Goal: Information Seeking & Learning: Check status

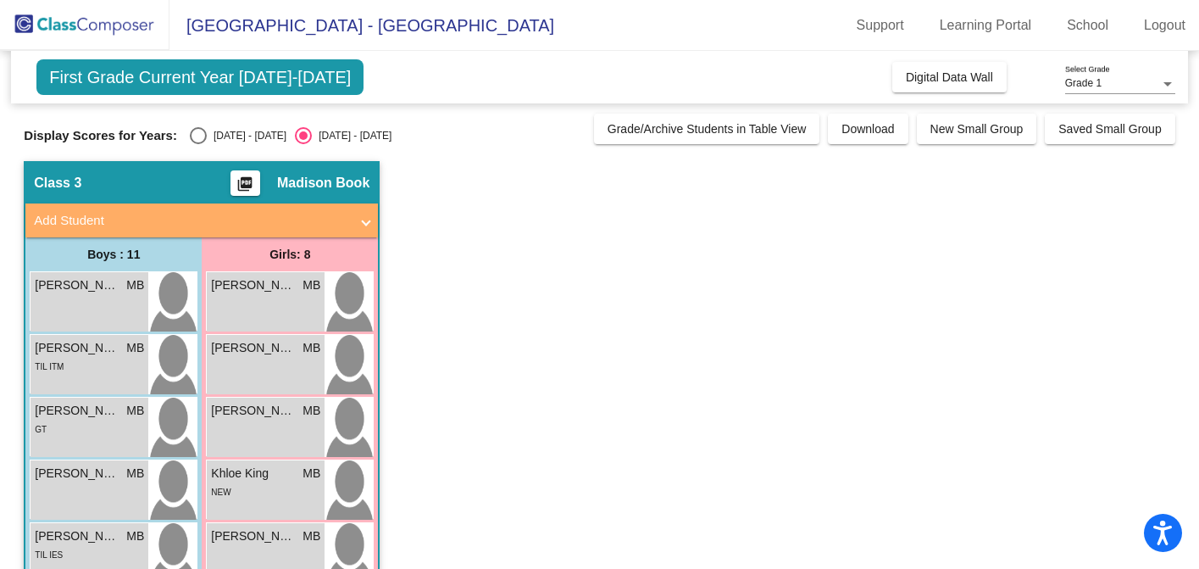
click at [195, 140] on div "Select an option" at bounding box center [198, 135] width 17 height 17
click at [197, 144] on input "[DATE] - [DATE]" at bounding box center [197, 144] width 1 height 1
radio input "true"
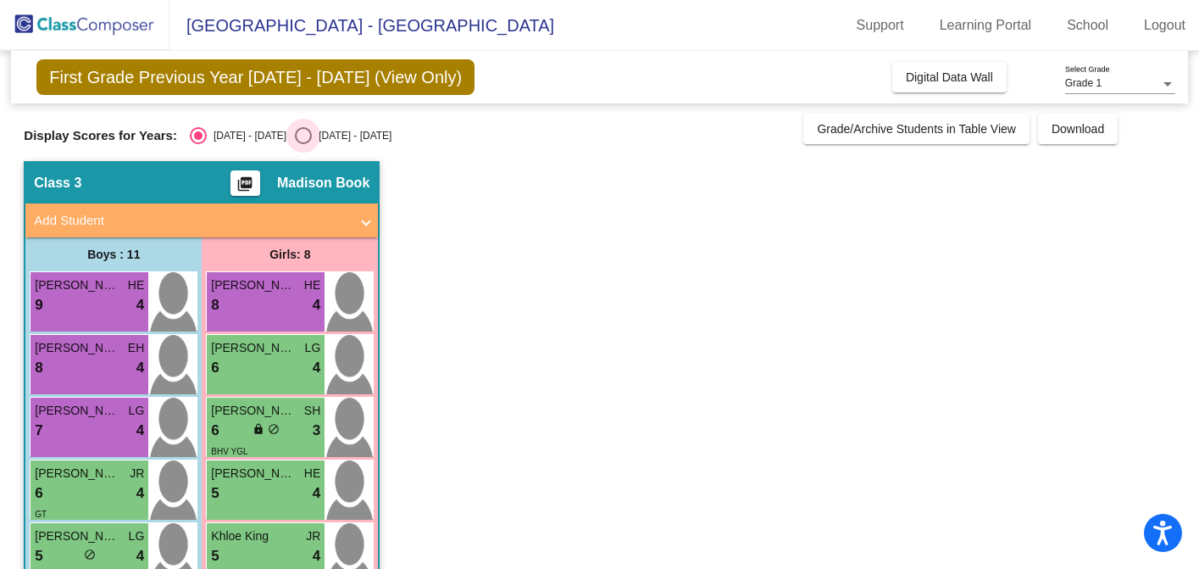
click at [295, 136] on div "Select an option" at bounding box center [303, 135] width 17 height 17
click at [303, 144] on input "[DATE] - [DATE]" at bounding box center [303, 144] width 1 height 1
radio input "true"
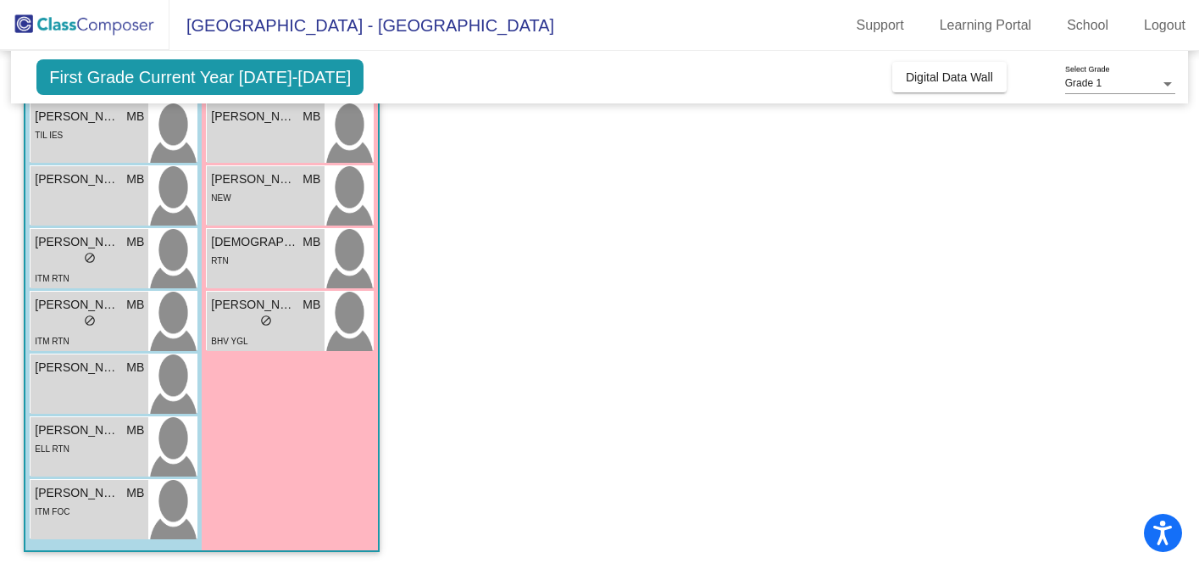
scroll to position [419, 0]
click at [100, 445] on div "ELL RTN" at bounding box center [89, 449] width 109 height 18
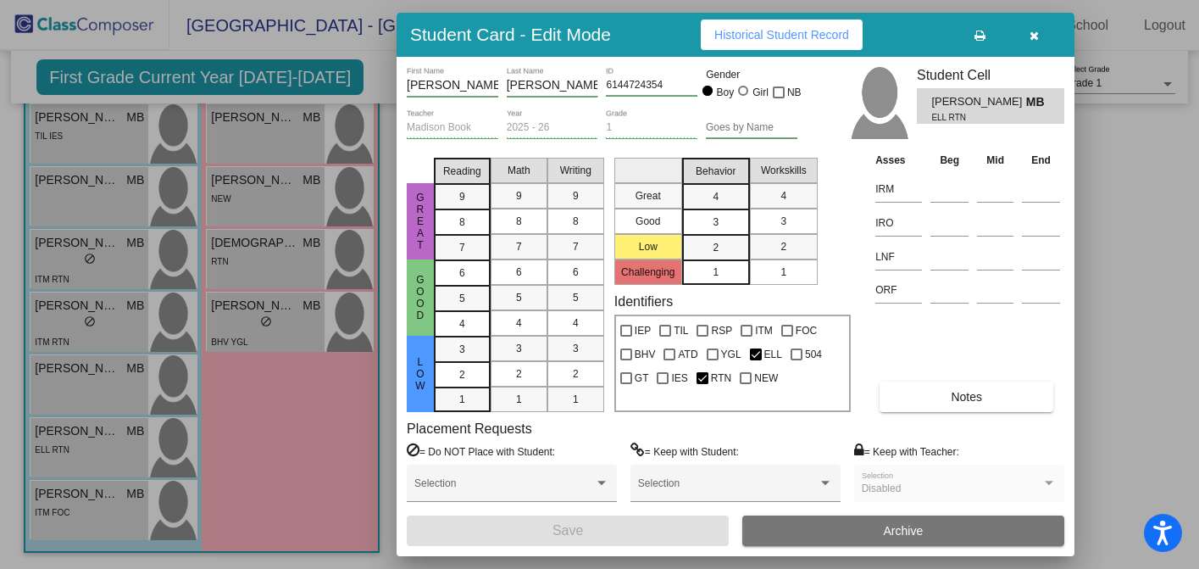
click at [825, 36] on span "Historical Student Record" at bounding box center [781, 35] width 135 height 14
click at [1033, 38] on icon "button" at bounding box center [1034, 36] width 9 height 12
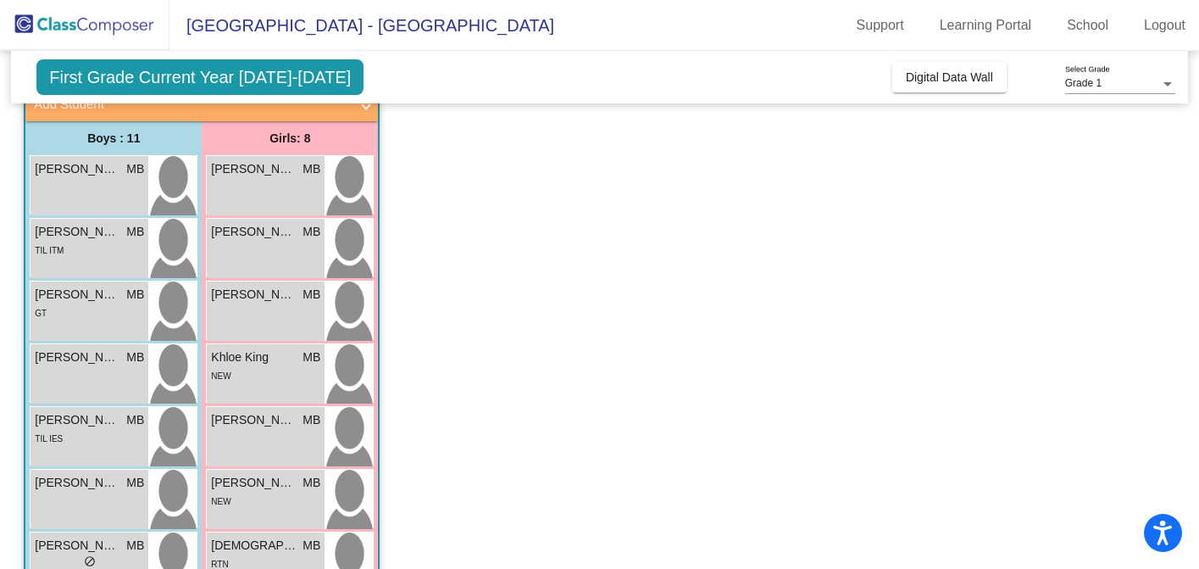
scroll to position [0, 0]
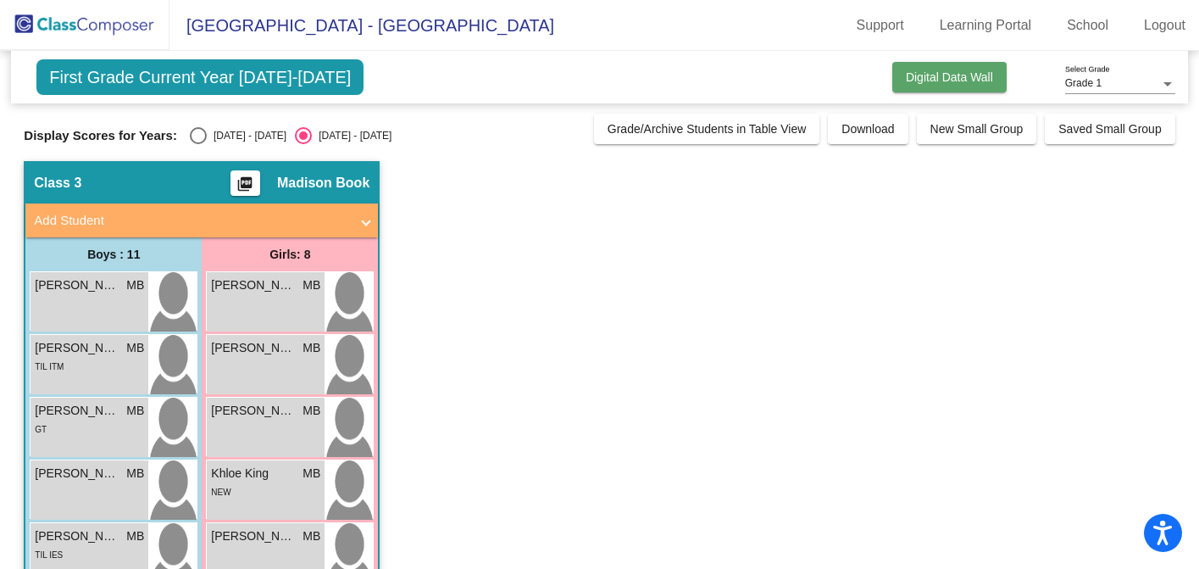
click at [892, 84] on button "Digital Data Wall" at bounding box center [949, 77] width 114 height 31
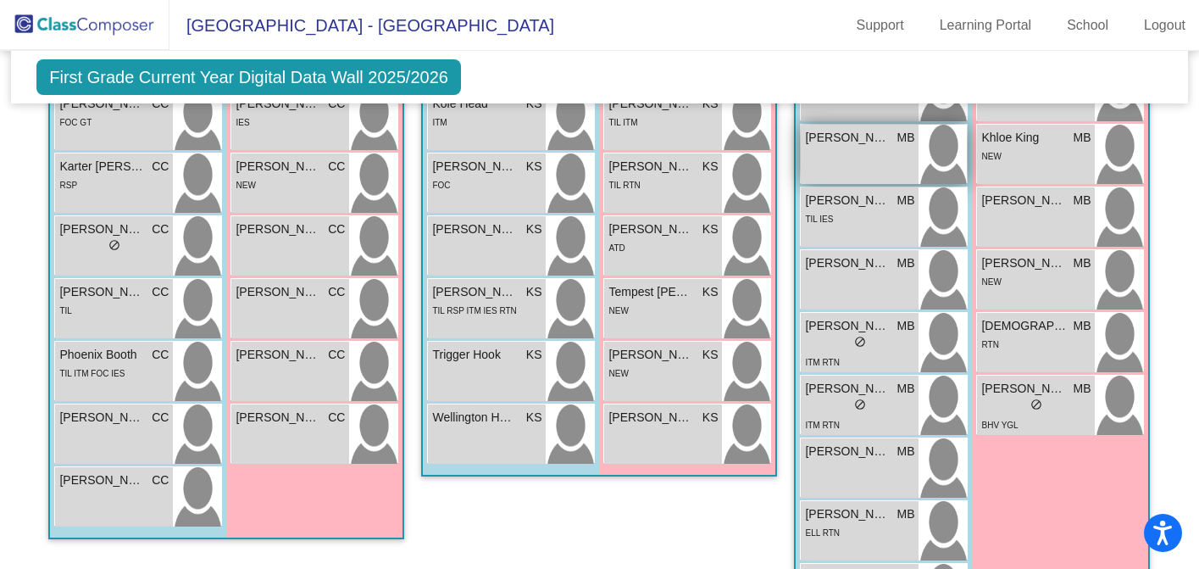
scroll to position [753, 0]
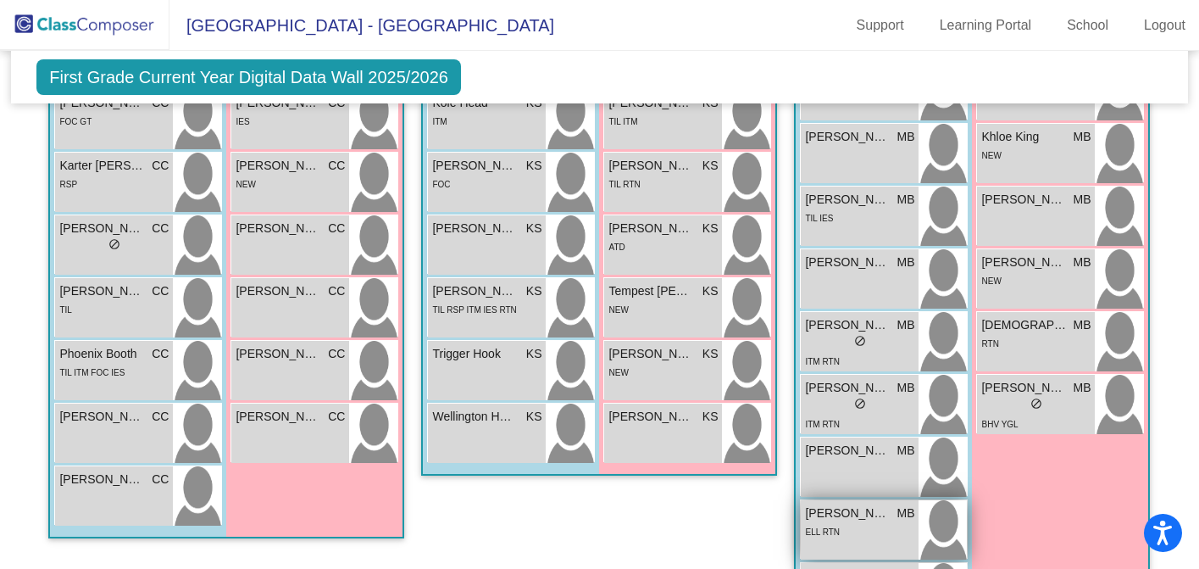
click at [850, 522] on div "ELL RTN" at bounding box center [859, 531] width 109 height 18
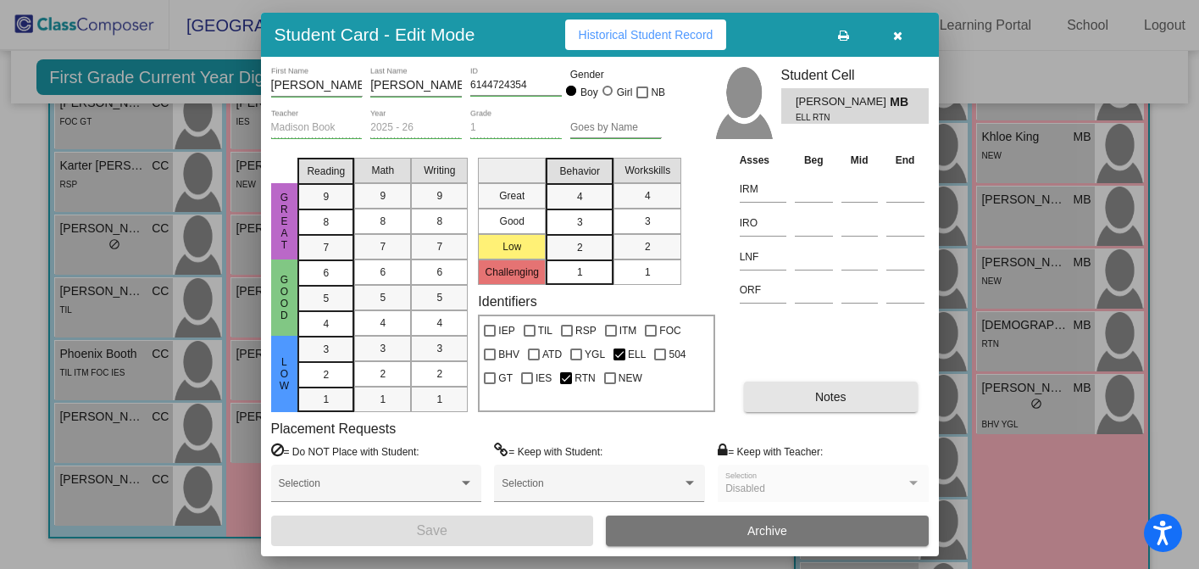
click at [778, 393] on button "Notes" at bounding box center [831, 396] width 174 height 31
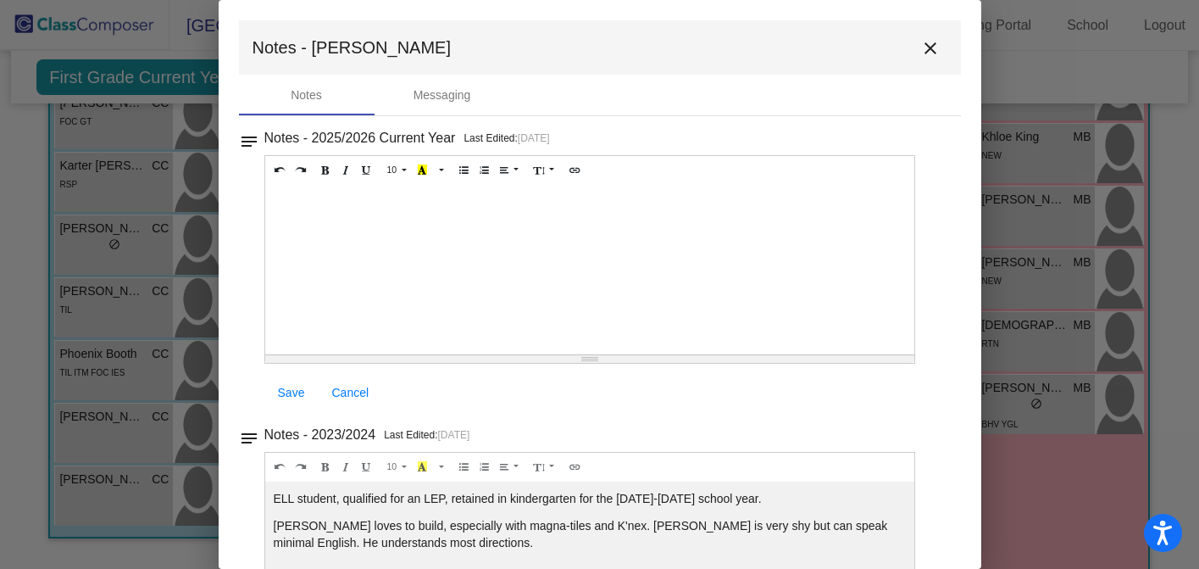
click at [924, 50] on mat-icon "close" at bounding box center [930, 48] width 20 height 20
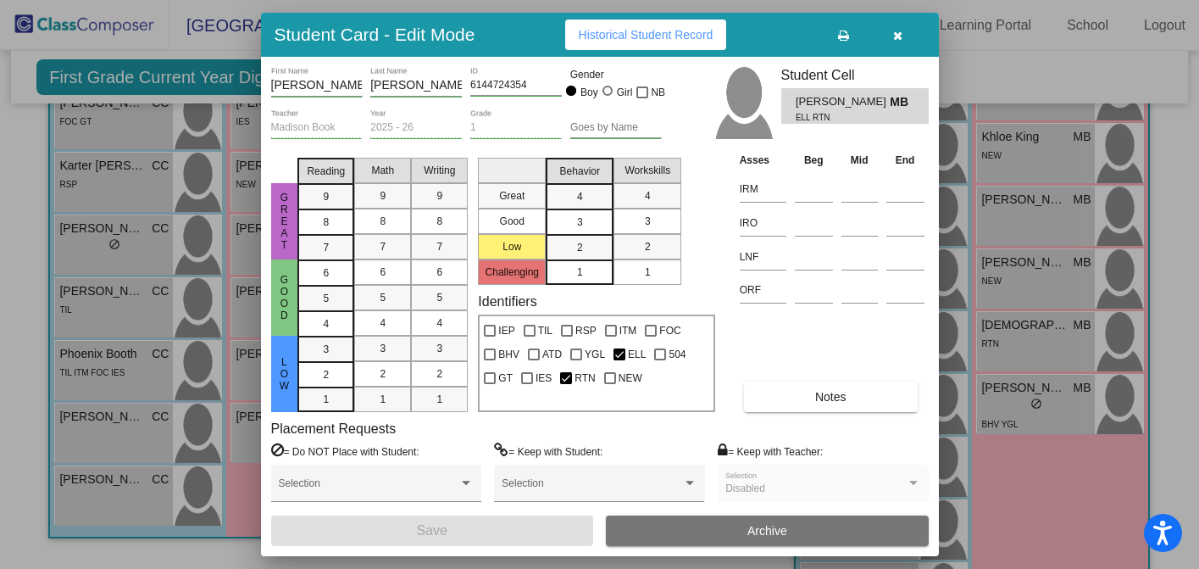
click at [893, 39] on icon "button" at bounding box center [897, 36] width 9 height 12
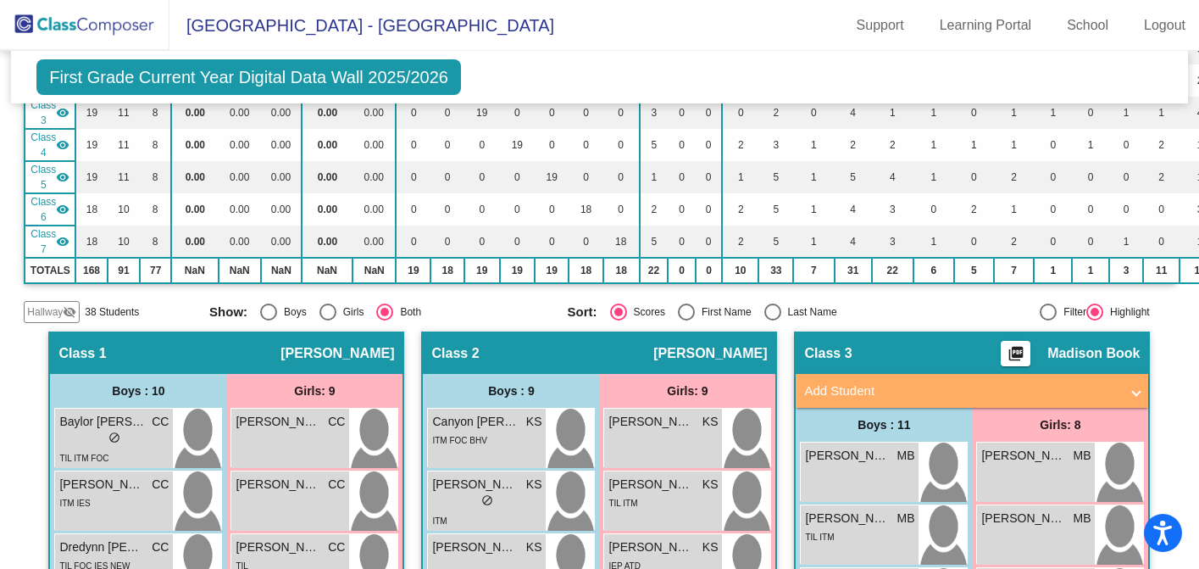
scroll to position [0, 0]
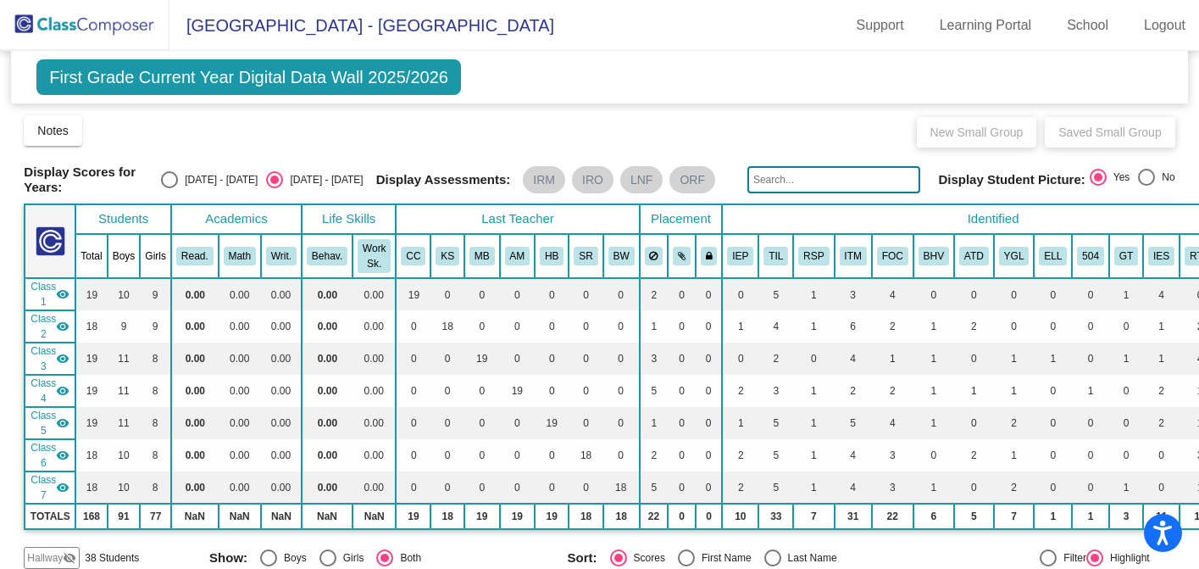
click at [118, 16] on img at bounding box center [84, 25] width 169 height 50
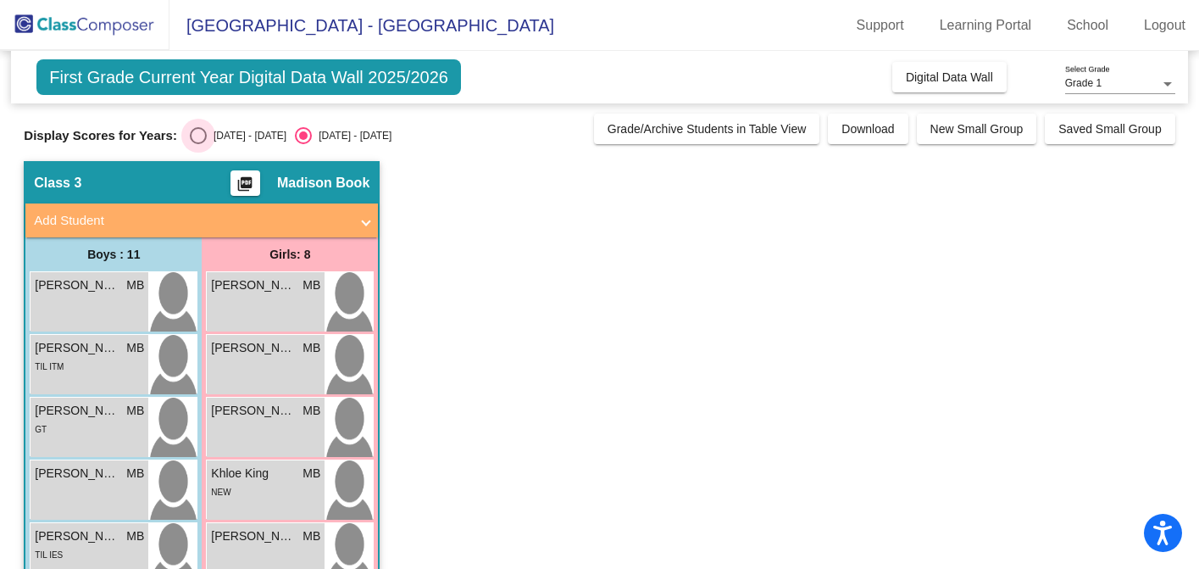
click at [201, 139] on div "Select an option" at bounding box center [198, 135] width 17 height 17
click at [198, 144] on input "[DATE] - [DATE]" at bounding box center [197, 144] width 1 height 1
radio input "true"
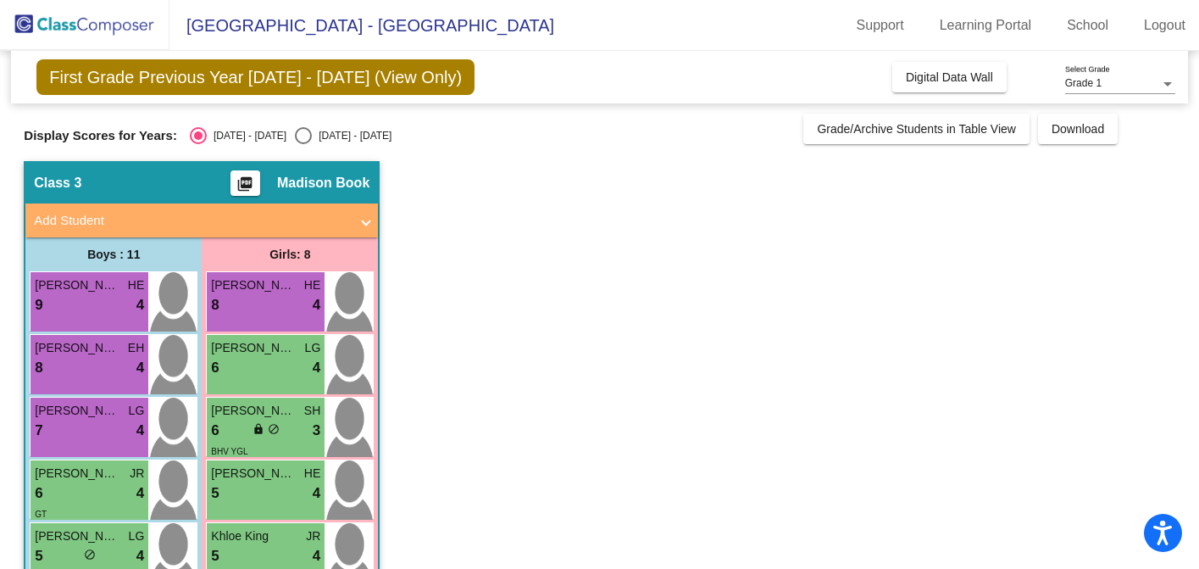
click at [295, 139] on div "Select an option" at bounding box center [303, 135] width 17 height 17
click at [303, 144] on input "[DATE] - [DATE]" at bounding box center [303, 144] width 1 height 1
radio input "true"
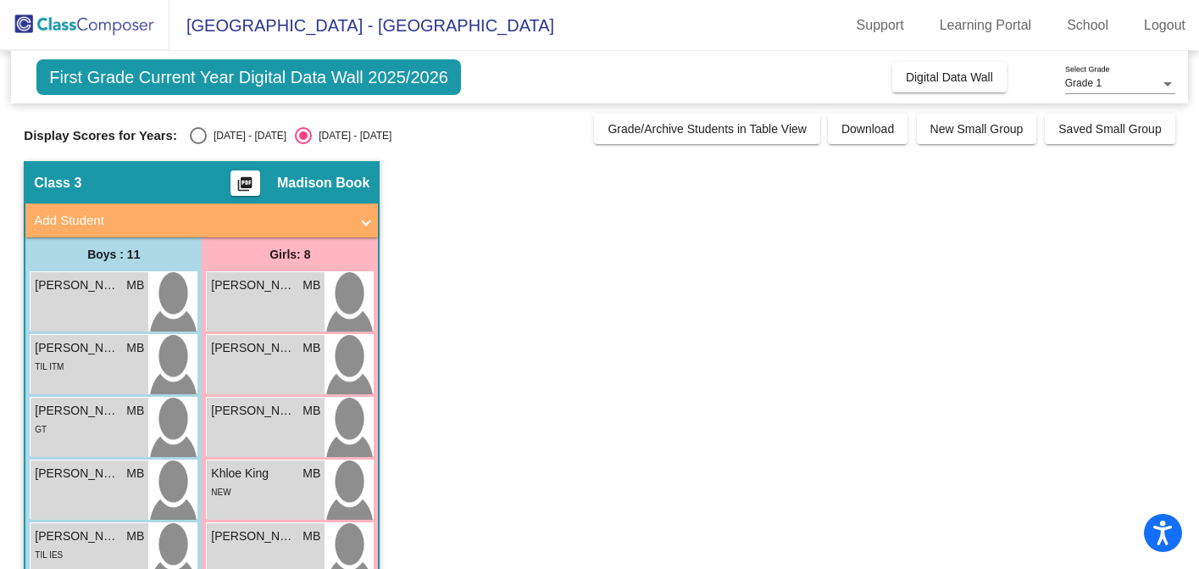
click at [285, 75] on span "First Grade Current Year Digital Data Wall 2025/2026" at bounding box center [248, 77] width 425 height 36
click at [197, 136] on div "Select an option" at bounding box center [198, 135] width 17 height 17
click at [197, 144] on input "[DATE] - [DATE]" at bounding box center [197, 144] width 1 height 1
radio input "true"
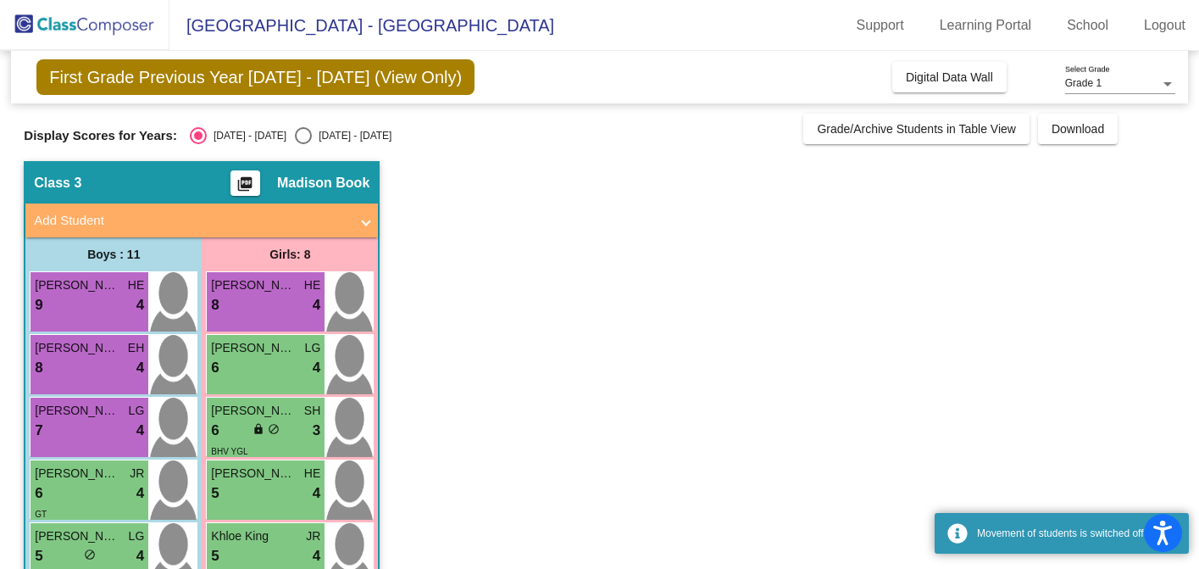
click at [295, 139] on div "Select an option" at bounding box center [303, 135] width 17 height 17
click at [303, 144] on input "[DATE] - [DATE]" at bounding box center [303, 144] width 1 height 1
radio input "true"
radio input "false"
radio input "true"
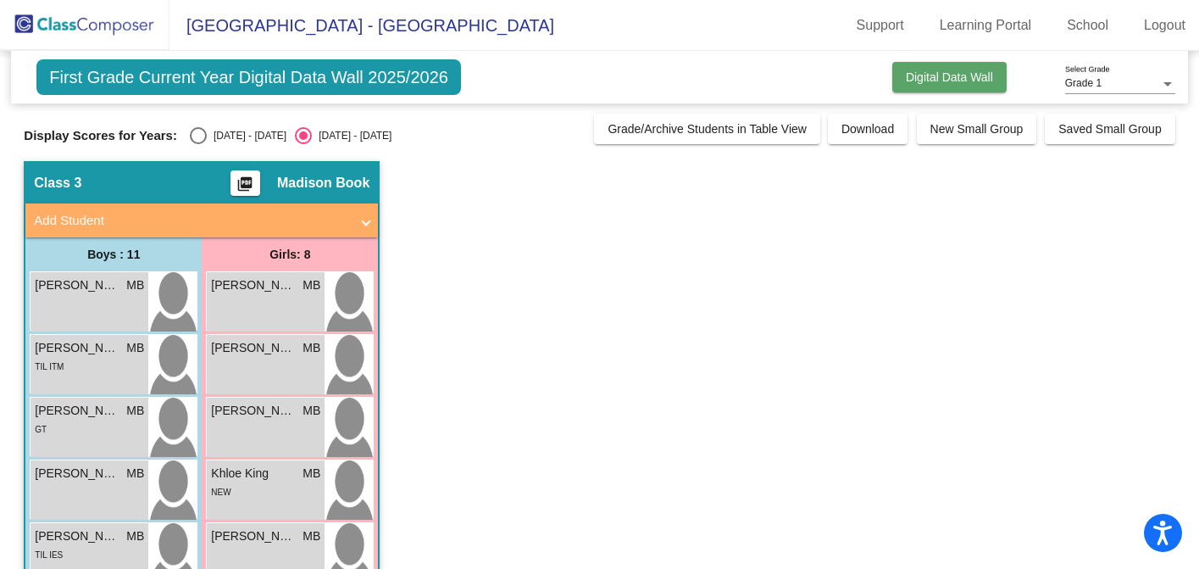
click at [925, 82] on span "Digital Data Wall" at bounding box center [949, 77] width 87 height 14
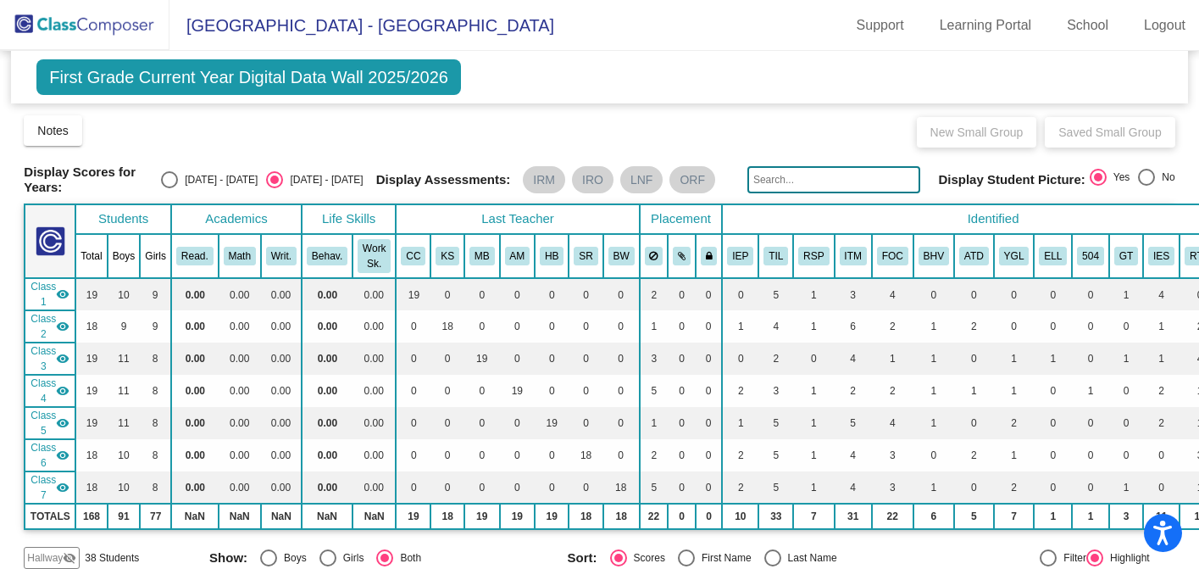
click at [203, 169] on div "Display Scores for Years: [DATE] - [DATE] [DATE] - [DATE] Display Assessments: …" at bounding box center [599, 179] width 1151 height 31
click at [178, 175] on div "Select an option" at bounding box center [169, 179] width 17 height 17
click at [169, 188] on input "[DATE] - [DATE]" at bounding box center [169, 188] width 1 height 1
radio input "true"
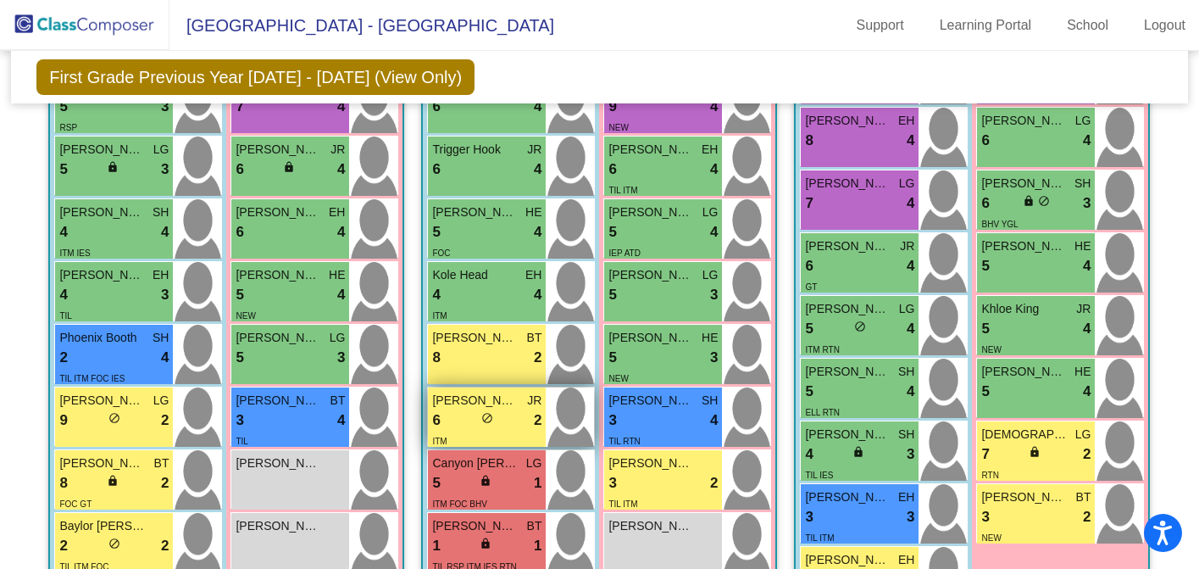
scroll to position [641, 0]
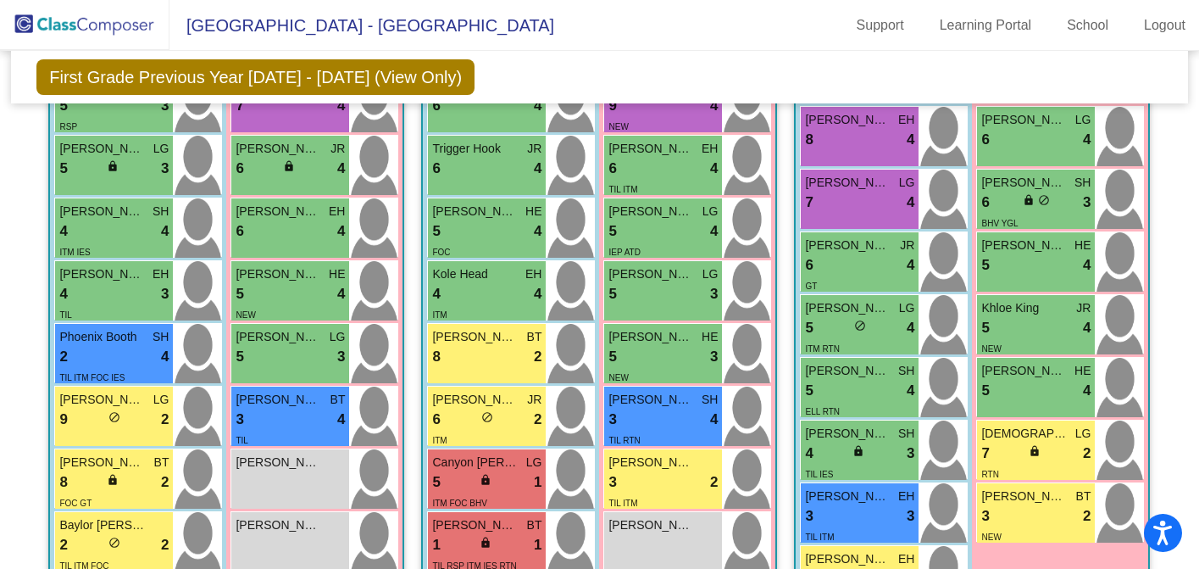
click at [14, 260] on mat-sidenav-content "Grade 1 Select Grade First Grade Previous Year [DATE] - [DATE] (View Only) Add,…" at bounding box center [599, 310] width 1199 height 518
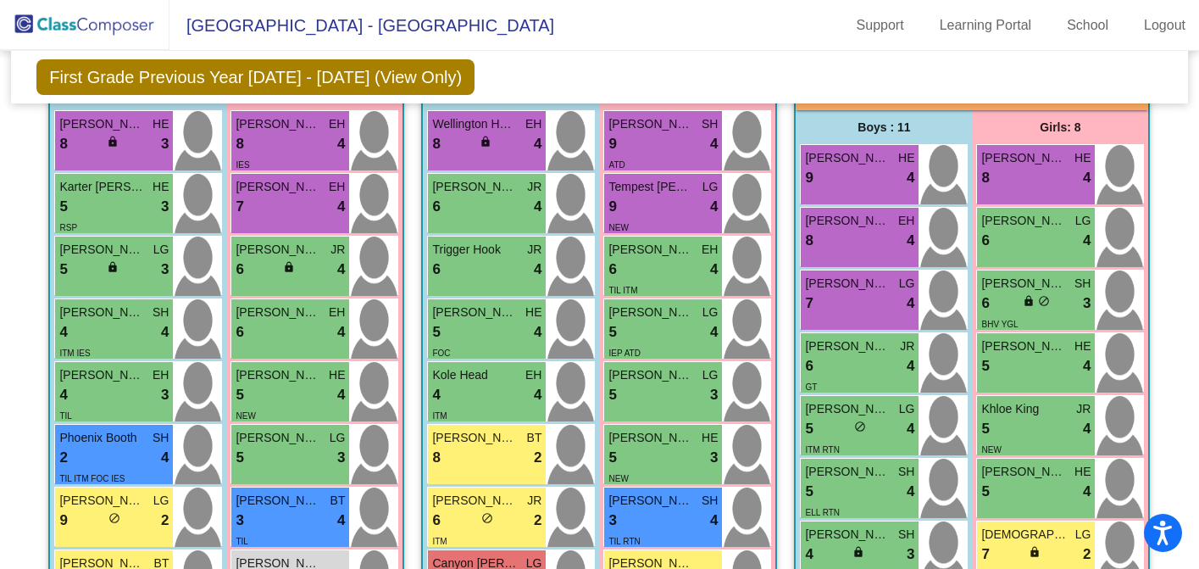
scroll to position [0, 0]
